Goal: Use online tool/utility

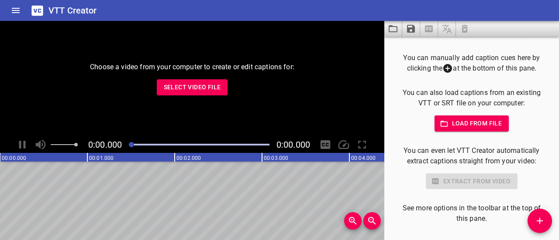
scroll to position [619, 0]
click at [206, 87] on span "Select Video File" at bounding box center [192, 87] width 57 height 11
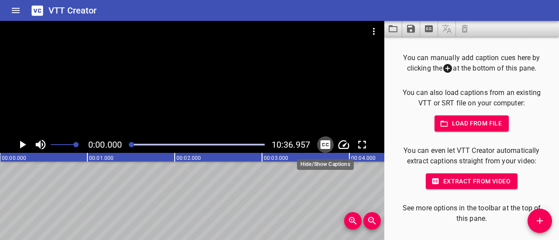
click at [323, 143] on icon "Toggle captions" at bounding box center [325, 145] width 10 height 9
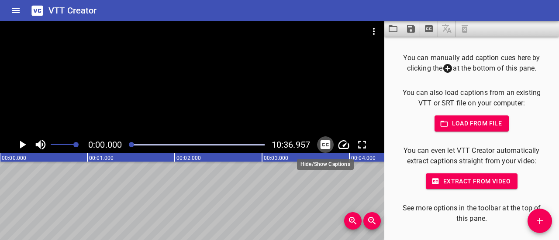
click at [323, 143] on icon "Toggle captions" at bounding box center [325, 145] width 10 height 9
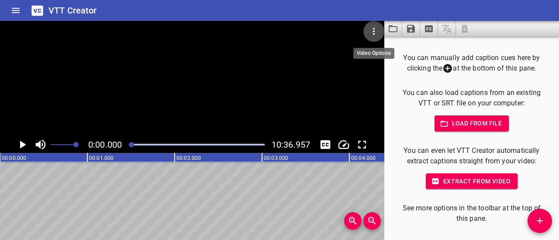
click at [372, 27] on icon "Video Options" at bounding box center [373, 31] width 10 height 10
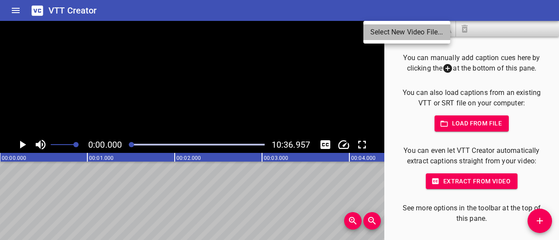
click at [377, 32] on li "Select New Video File..." at bounding box center [406, 32] width 87 height 16
click at [23, 143] on div at bounding box center [279, 120] width 559 height 240
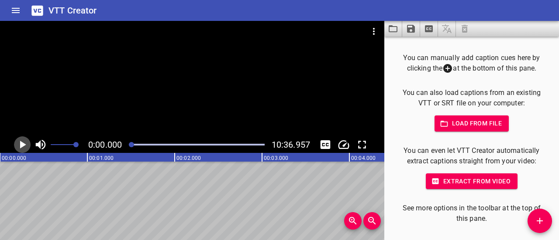
click at [23, 143] on icon "Play/Pause" at bounding box center [23, 145] width 6 height 8
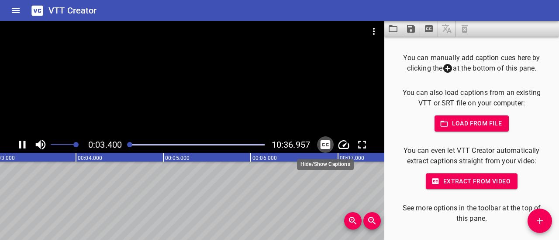
click at [321, 145] on icon "Toggle captions" at bounding box center [325, 145] width 10 height 9
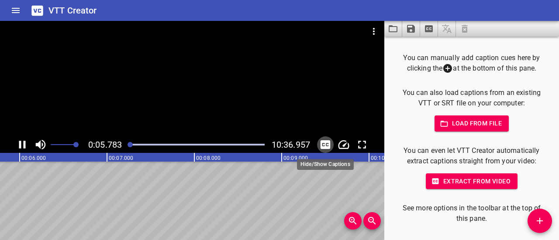
click at [325, 145] on icon "Toggle captions" at bounding box center [325, 145] width 10 height 9
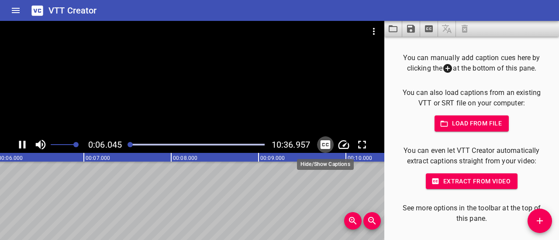
click at [325, 145] on icon "Toggle captions" at bounding box center [325, 145] width 10 height 9
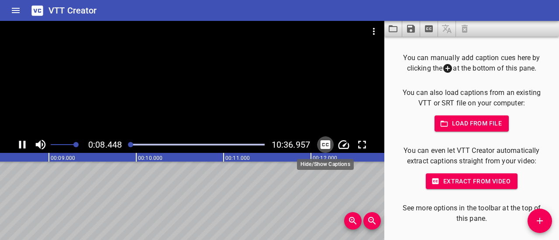
click at [325, 145] on icon "Toggle captions" at bounding box center [325, 145] width 10 height 9
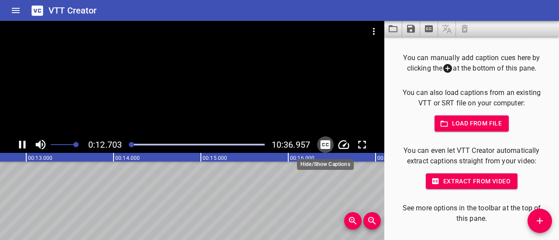
click at [325, 145] on icon "Toggle captions" at bounding box center [325, 145] width 10 height 9
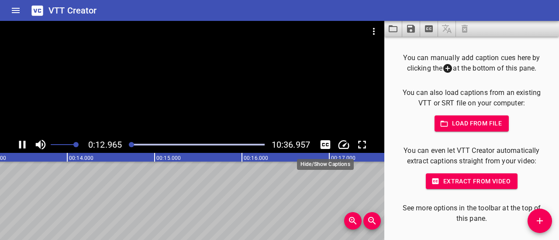
click at [325, 145] on icon "Toggle captions" at bounding box center [325, 145] width 10 height 9
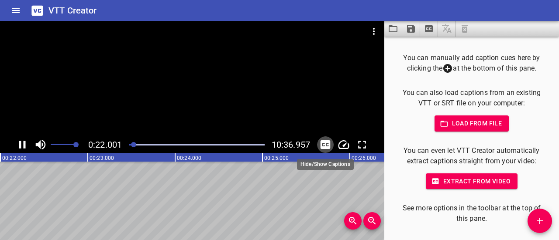
click at [325, 145] on icon "Toggle captions" at bounding box center [325, 145] width 10 height 9
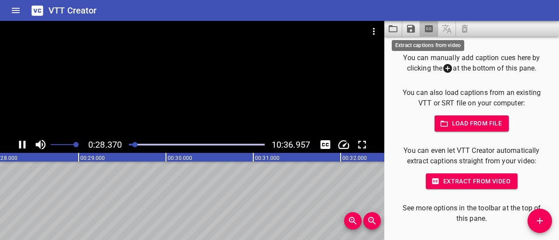
click at [428, 26] on icon "Extract captions from video" at bounding box center [429, 28] width 8 height 7
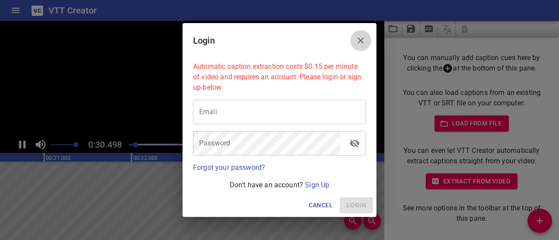
drag, startPoint x: 361, startPoint y: 37, endPoint x: 145, endPoint y: 23, distance: 216.5
click at [145, 23] on div "Login Automatic caption extraction costs $0.15 per minute of video and requires…" at bounding box center [279, 120] width 559 height 240
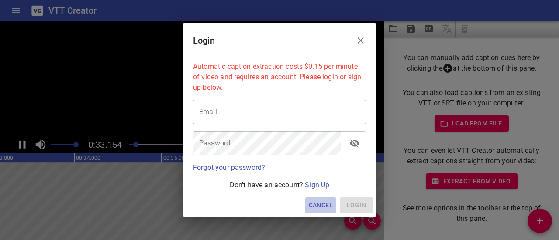
click at [331, 207] on span "Cancel" at bounding box center [321, 205] width 24 height 11
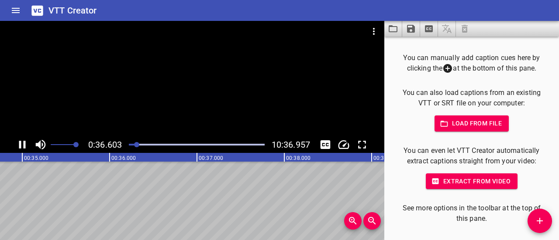
scroll to position [0, 3056]
